Goal: Task Accomplishment & Management: Use online tool/utility

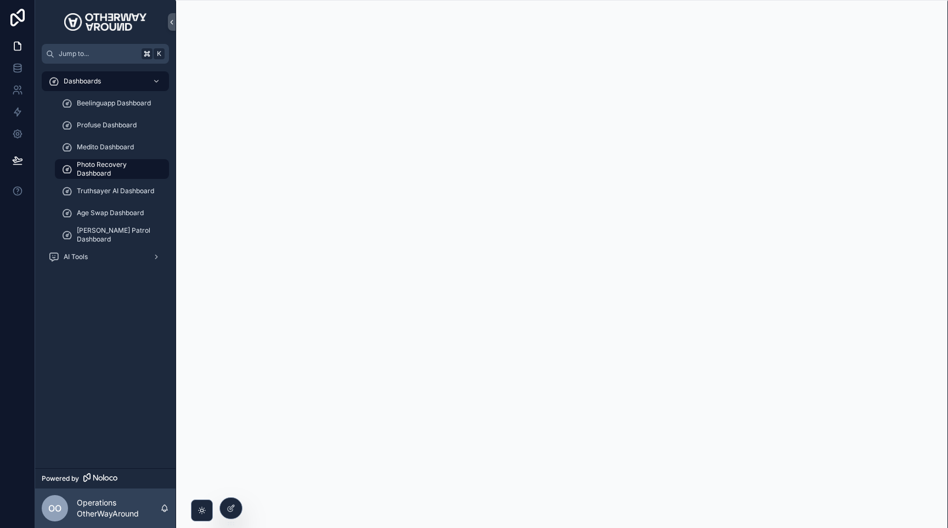
click at [229, 509] on icon at bounding box center [231, 508] width 9 height 9
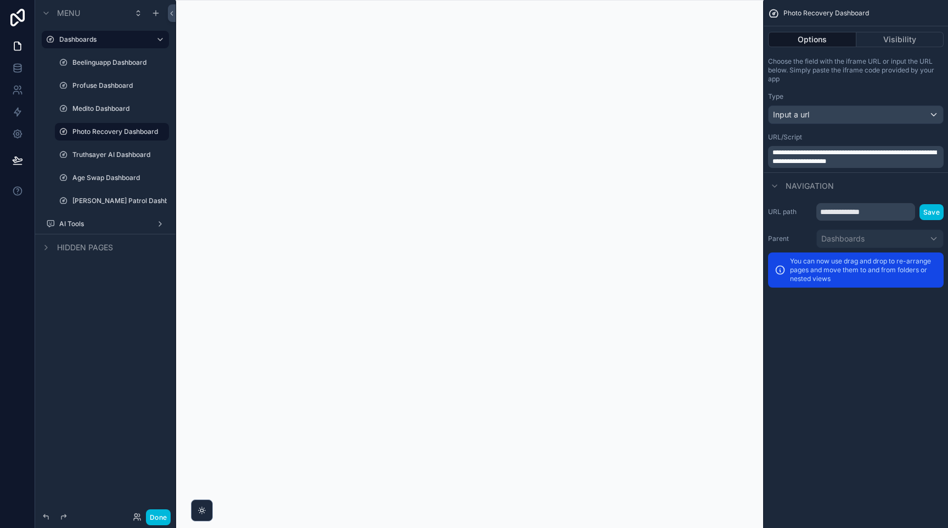
click at [127, 223] on label "AI Tools" at bounding box center [103, 223] width 88 height 9
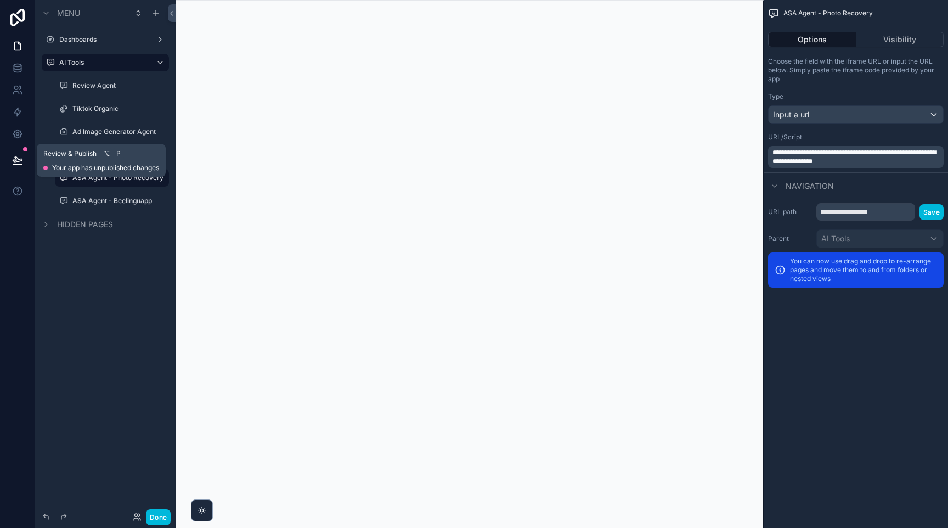
click at [16, 162] on icon at bounding box center [17, 160] width 11 height 11
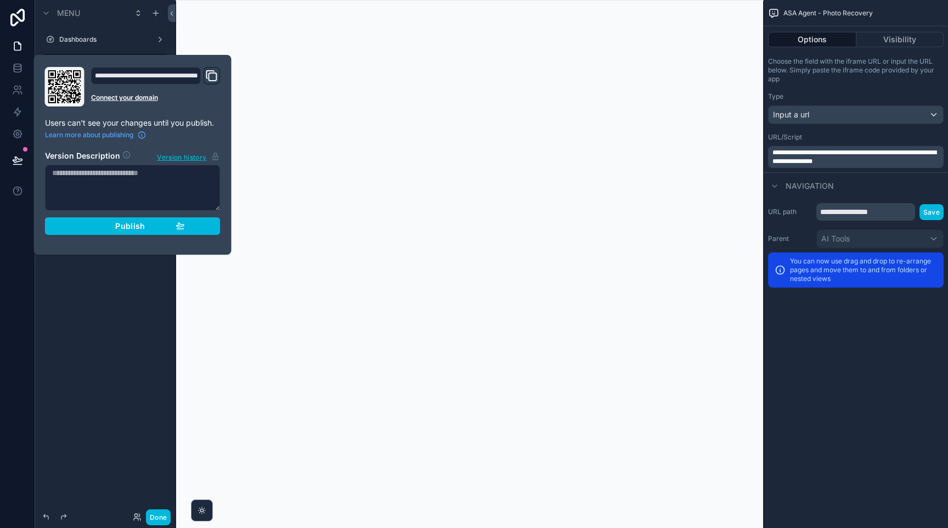
click at [120, 229] on span "Publish" at bounding box center [130, 226] width 30 height 10
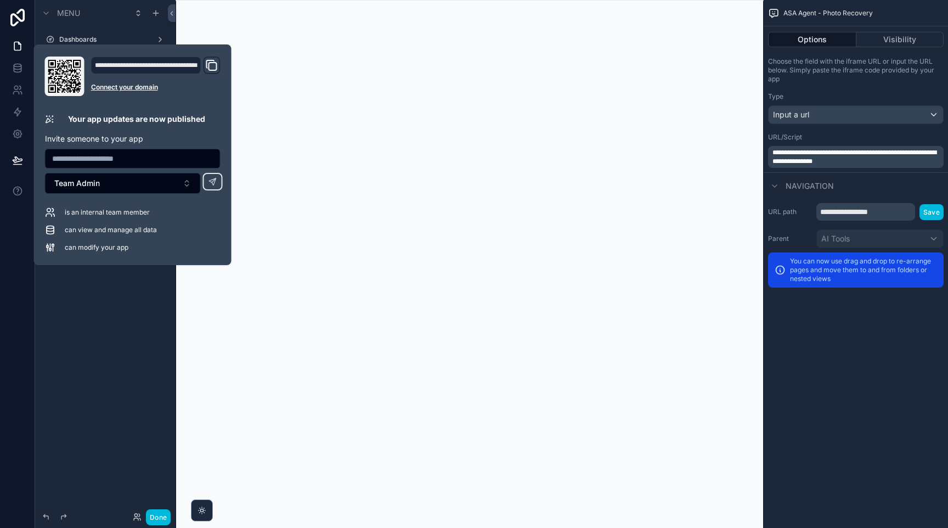
click at [114, 313] on div "Menu Dashboards AI Tools Review Agent Tiktok Organic Ad Image Generator Agent A…" at bounding box center [105, 257] width 140 height 515
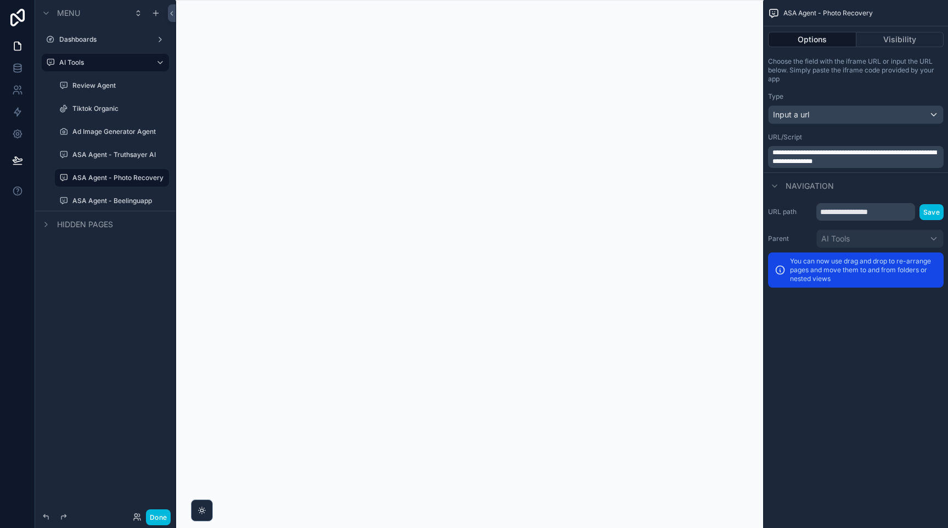
click at [94, 89] on label "Review Agent" at bounding box center [117, 85] width 90 height 9
